Goal: Task Accomplishment & Management: Complete application form

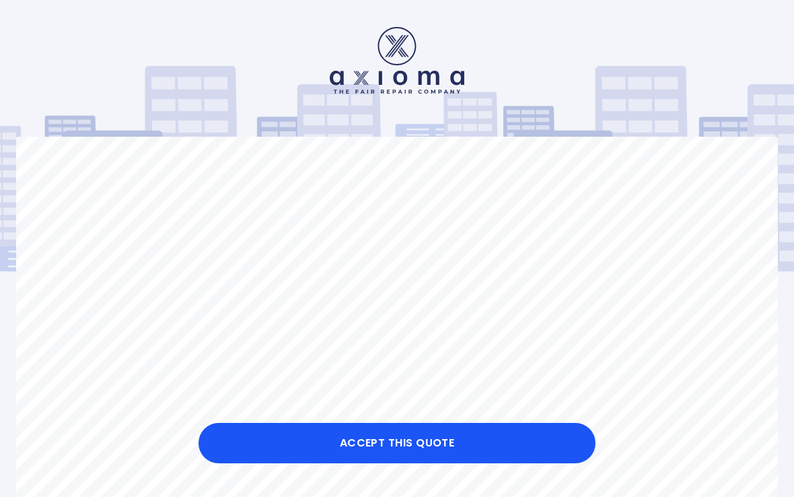
click at [504, 446] on button "Accept this Quote" at bounding box center [397, 443] width 397 height 40
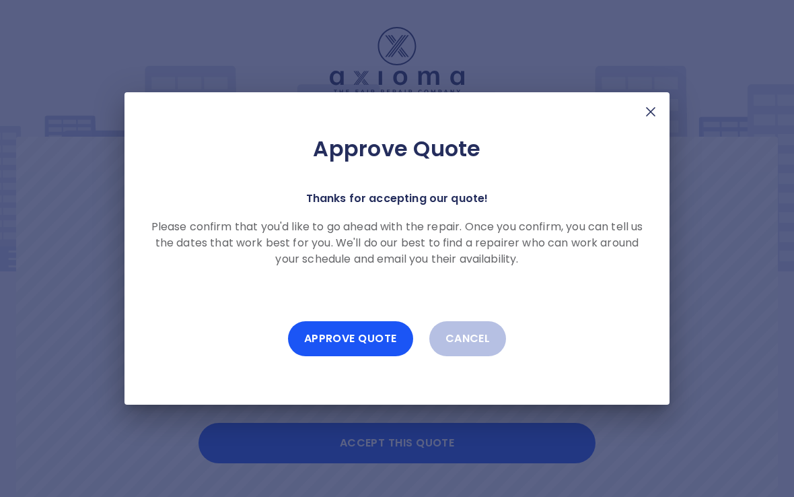
click at [368, 342] on button "Approve Quote" at bounding box center [350, 338] width 125 height 35
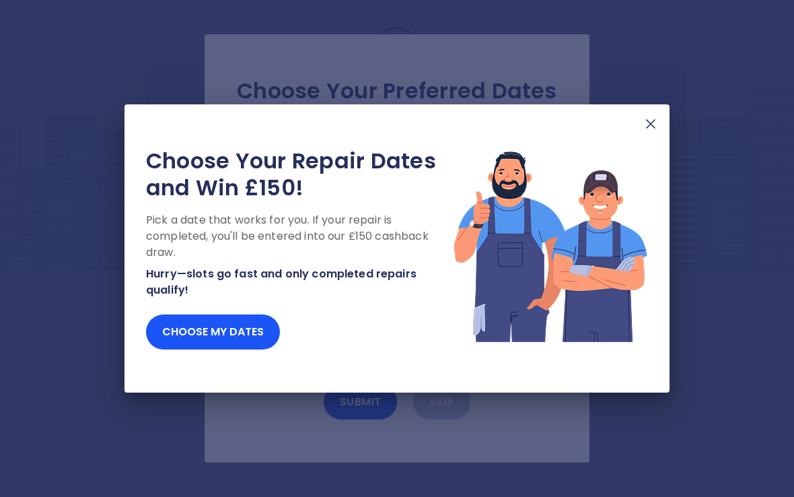
click at [254, 335] on button "Choose my dates" at bounding box center [213, 331] width 134 height 35
click at [224, 326] on button "Choose my dates" at bounding box center [213, 331] width 134 height 35
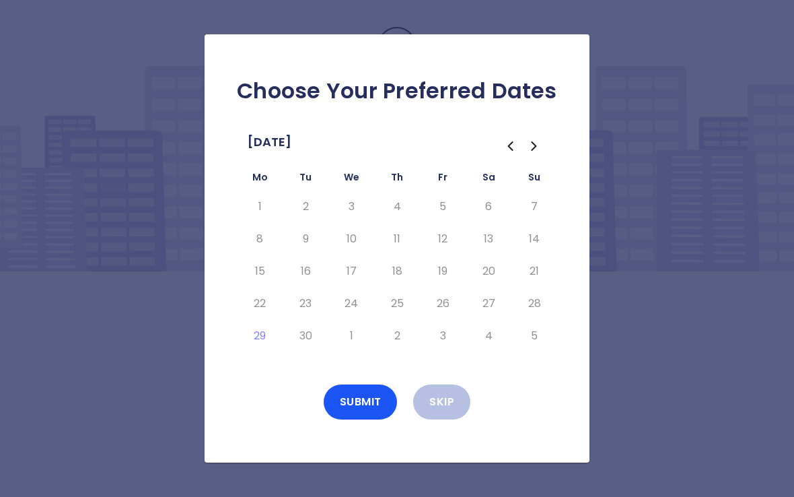
click at [536, 147] on icon "Go to the Next Month" at bounding box center [534, 146] width 4 height 8
click at [503, 149] on icon "Go to the Previous Month" at bounding box center [510, 146] width 16 height 16
click at [534, 147] on icon "Go to the Next Month" at bounding box center [534, 146] width 4 height 8
click at [303, 234] on button "7" at bounding box center [305, 239] width 24 height 22
click at [346, 244] on button "8" at bounding box center [351, 239] width 24 height 22
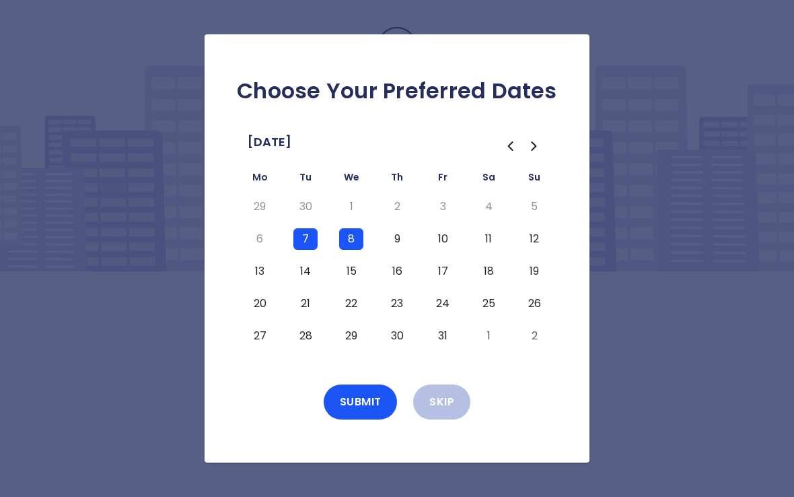
click at [398, 239] on button "9" at bounding box center [397, 239] width 24 height 22
click at [443, 240] on button "10" at bounding box center [443, 239] width 24 height 22
click at [489, 234] on button "11" at bounding box center [489, 239] width 24 height 22
click at [538, 245] on button "12" at bounding box center [534, 239] width 24 height 22
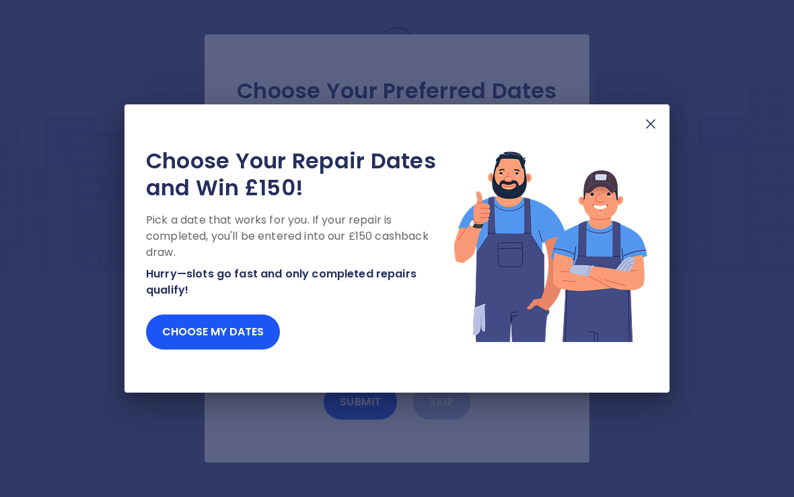
click at [254, 339] on button "Choose my dates" at bounding box center [213, 331] width 134 height 35
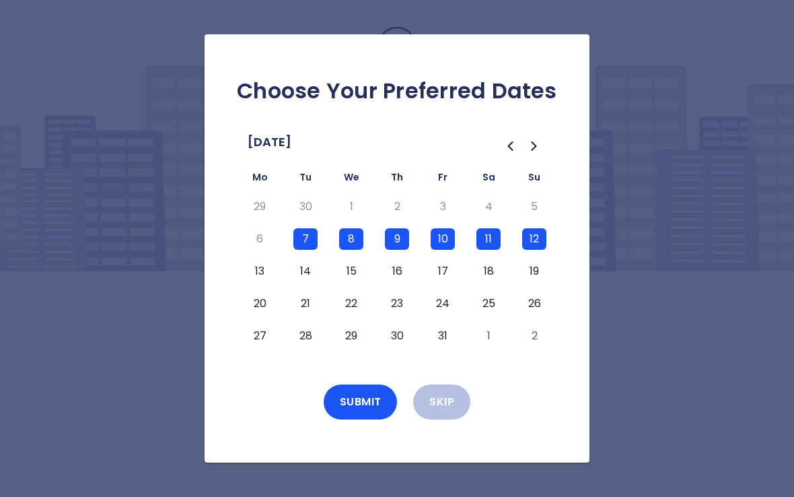
click at [260, 271] on button "13" at bounding box center [260, 271] width 24 height 22
click at [310, 275] on button "14" at bounding box center [305, 271] width 24 height 22
click at [350, 273] on button "15" at bounding box center [351, 271] width 24 height 22
click at [400, 275] on button "16" at bounding box center [397, 271] width 24 height 22
click at [442, 273] on button "17" at bounding box center [443, 271] width 24 height 22
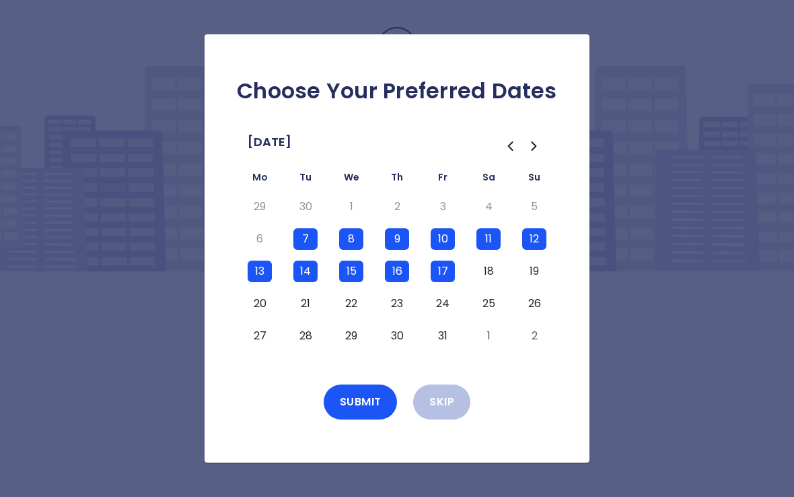
click at [486, 275] on button "18" at bounding box center [489, 271] width 24 height 22
click at [527, 273] on button "19" at bounding box center [534, 271] width 24 height 22
click at [261, 306] on button "20" at bounding box center [260, 304] width 24 height 22
click at [304, 312] on button "21" at bounding box center [305, 304] width 24 height 22
click at [354, 309] on button "22" at bounding box center [351, 304] width 24 height 22
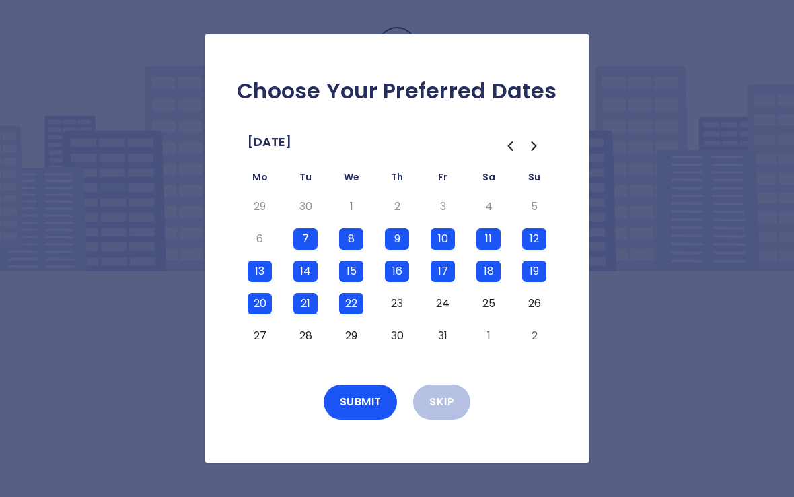
click at [396, 310] on button "23" at bounding box center [397, 304] width 24 height 22
click at [439, 307] on button "24" at bounding box center [443, 304] width 24 height 22
click at [486, 306] on button "25" at bounding box center [489, 304] width 24 height 22
click at [530, 304] on button "26" at bounding box center [534, 304] width 24 height 22
click at [263, 340] on button "27" at bounding box center [260, 336] width 24 height 22
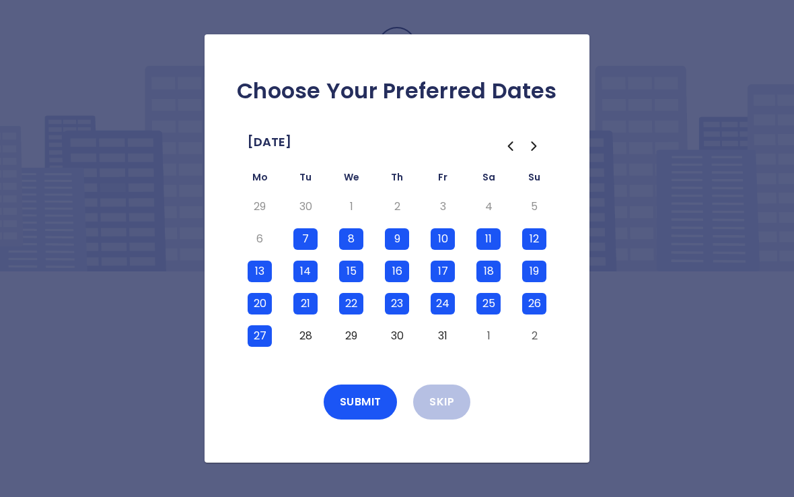
click at [308, 337] on button "28" at bounding box center [305, 336] width 24 height 22
click at [355, 342] on button "29" at bounding box center [351, 336] width 24 height 22
click at [396, 343] on button "30" at bounding box center [397, 336] width 24 height 22
click at [443, 335] on button "31" at bounding box center [443, 336] width 24 height 22
click at [483, 339] on button "1" at bounding box center [489, 336] width 24 height 22
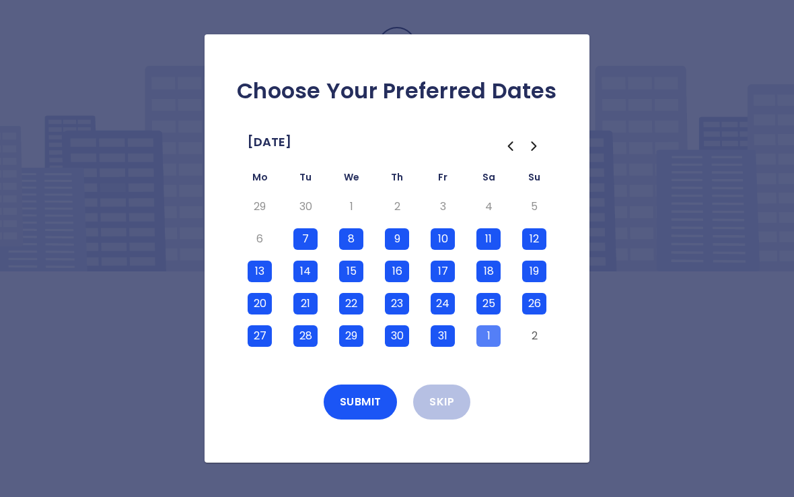
click at [489, 338] on button "1" at bounding box center [489, 336] width 24 height 22
click at [368, 402] on button "Submit" at bounding box center [361, 401] width 74 height 35
